Goal: Navigation & Orientation: Find specific page/section

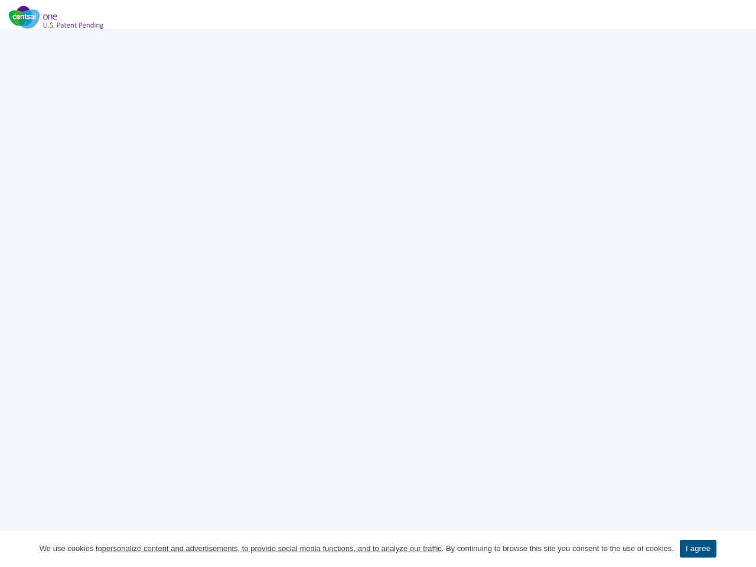
click at [378, 44] on div at bounding box center [377, 61] width 345 height 53
click at [378, 14] on div at bounding box center [378, 14] width 756 height 29
click at [699, 548] on link "I agree" at bounding box center [697, 548] width 37 height 18
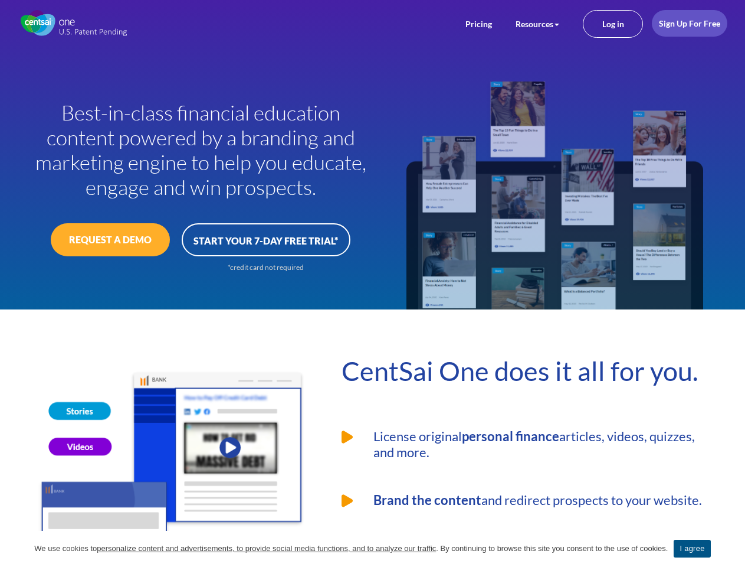
click at [373, 283] on div at bounding box center [555, 191] width 364 height 235
click at [537, 24] on link "Resources" at bounding box center [538, 24] width 44 height 10
click at [694, 548] on link "I agree" at bounding box center [692, 548] width 37 height 18
